Goal: Information Seeking & Learning: Learn about a topic

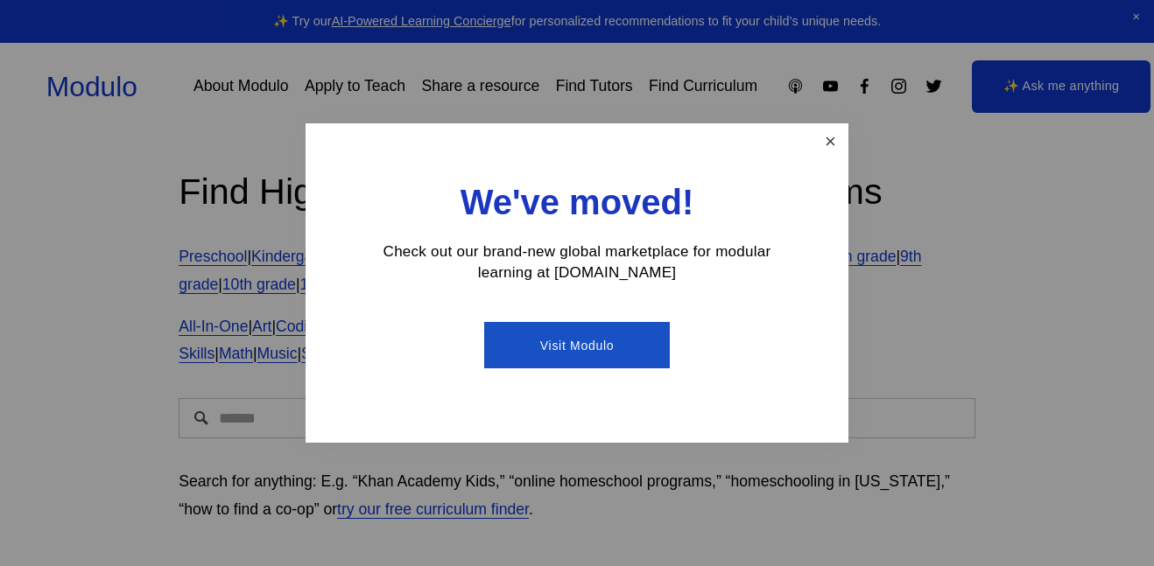
click at [830, 153] on link "Close" at bounding box center [830, 141] width 31 height 31
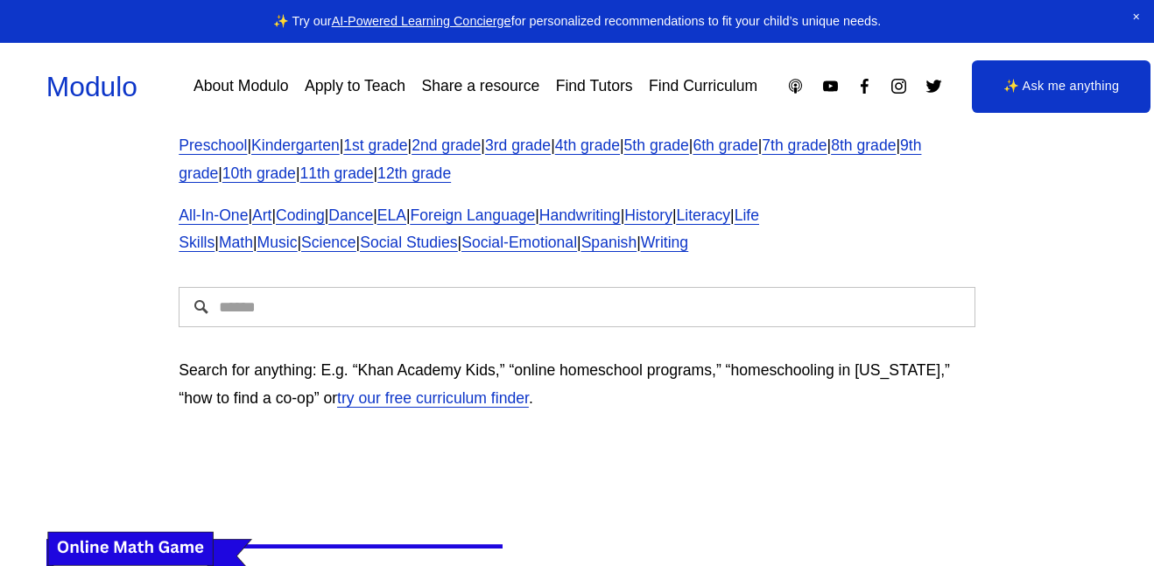
scroll to position [110, 0]
click at [470, 302] on input "Search" at bounding box center [577, 308] width 796 height 40
type input "*"
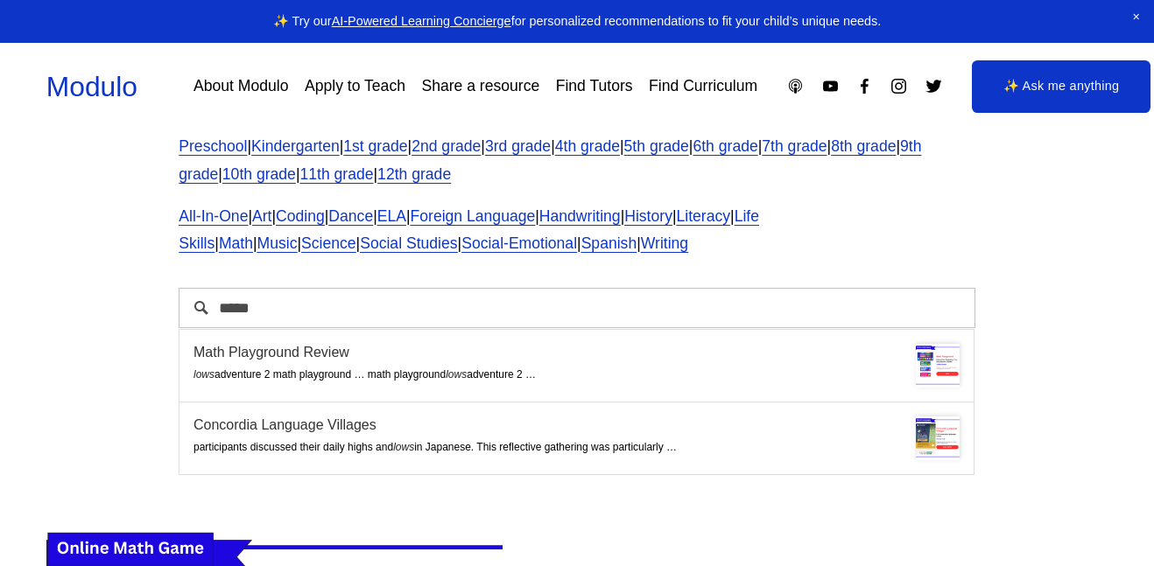
type input "****"
click at [625, 357] on div "Math Playground Review" at bounding box center [576, 352] width 766 height 17
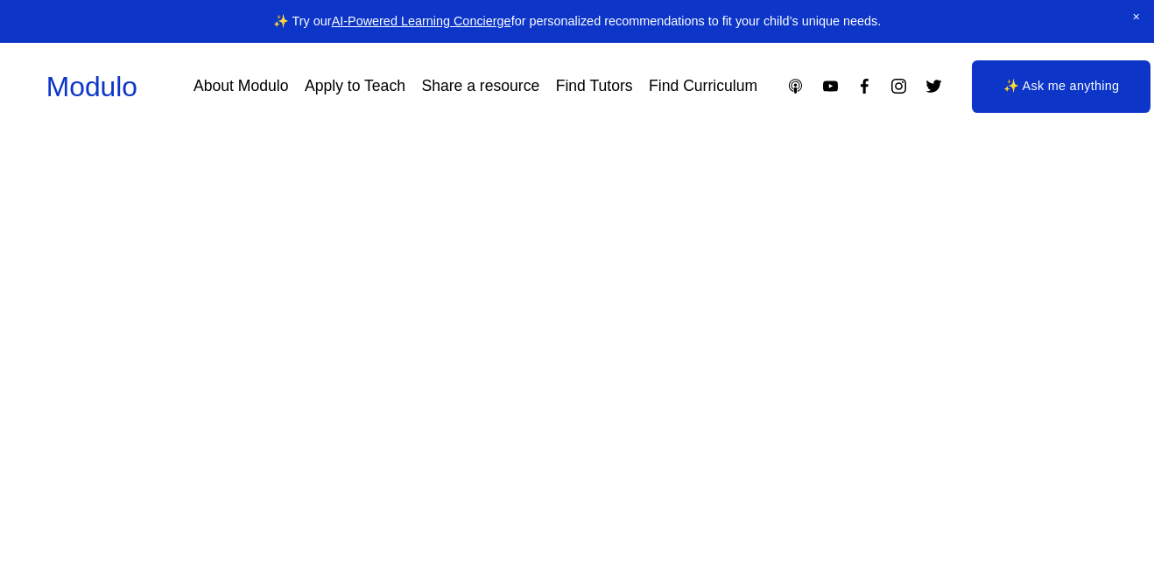
scroll to position [216, 0]
